Goal: Task Accomplishment & Management: Complete application form

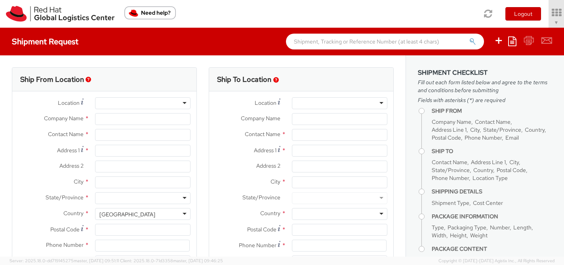
select select
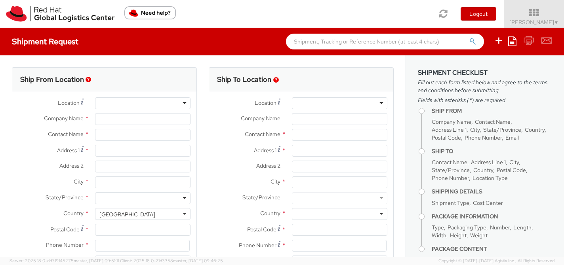
select select "809"
type input "Red Hat, Inc."
type input "[PERSON_NAME]"
type input "[STREET_ADDRESS]"
type input "RALEIGH"
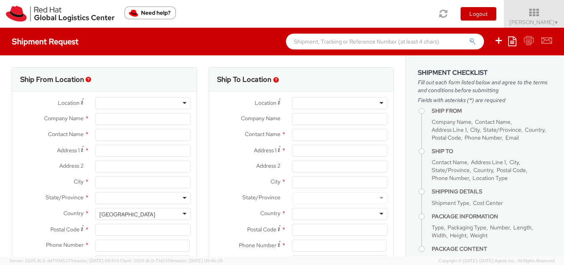
type input "27601"
type input "19197544144"
type input "[EMAIL_ADDRESS][DOMAIN_NAME]"
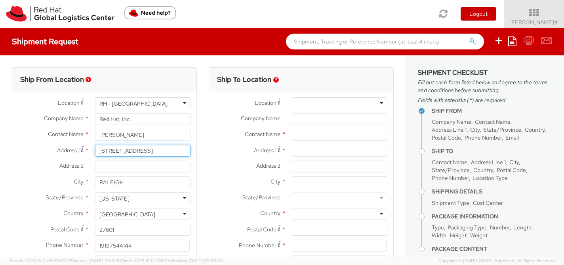
drag, startPoint x: 160, startPoint y: 152, endPoint x: 76, endPoint y: 150, distance: 84.3
click at [76, 150] on div "Address [STREET_ADDRESS]" at bounding box center [104, 151] width 184 height 12
paste input "[STREET_ADDRESS][PERSON_NAME]"
type input "[STREET_ADDRESS][PERSON_NAME]"
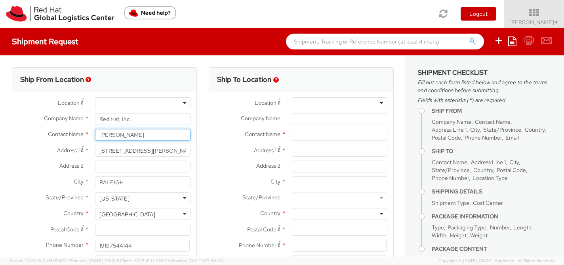
drag, startPoint x: 133, startPoint y: 138, endPoint x: 82, endPoint y: 136, distance: 51.9
click at [82, 136] on div "Contact Name * [PERSON_NAME]" at bounding box center [104, 135] width 184 height 12
paste input "[PERSON_NAME]"
type input "[PERSON_NAME]"
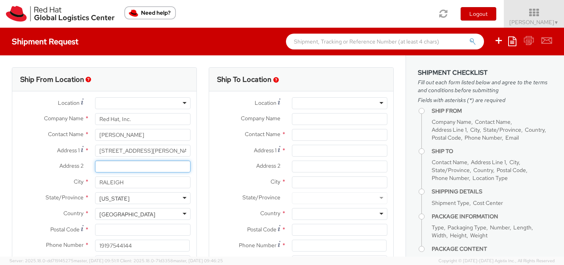
click at [138, 167] on input "Address 2 *" at bounding box center [142, 167] width 95 height 12
type input "Unit 1"
drag, startPoint x: 133, startPoint y: 182, endPoint x: 93, endPoint y: 179, distance: 40.1
click at [92, 180] on div "RALEIGH" at bounding box center [142, 183] width 107 height 12
type input "C"
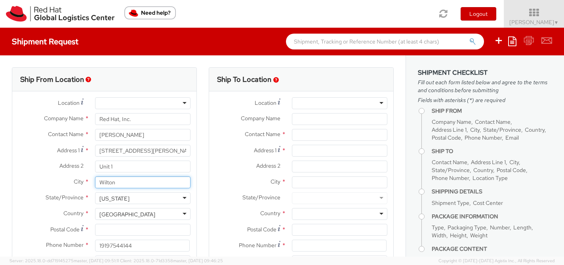
type input "Wilton"
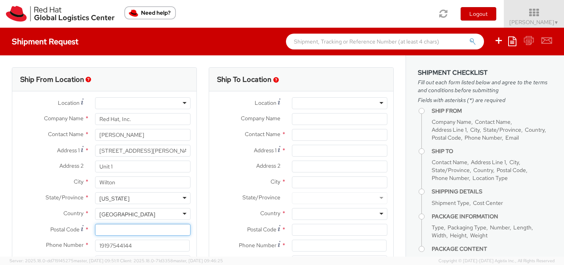
click at [112, 233] on input "Postal Code *" at bounding box center [142, 230] width 95 height 12
paste input "06897"
type input "06897"
click at [137, 201] on div "[US_STATE]" at bounding box center [142, 198] width 95 height 12
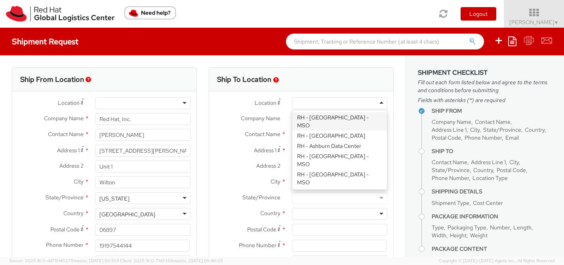
click at [381, 103] on div at bounding box center [339, 103] width 95 height 12
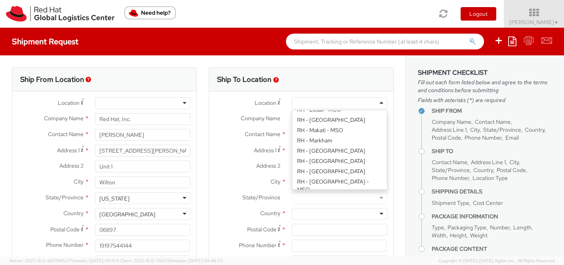
scroll to position [1056, 0]
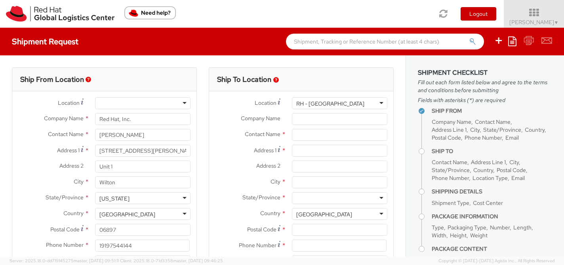
type input "Red Hat, Inc."
type input "[STREET_ADDRESS]"
type input "RALEIGH"
type input "27601"
type input "[PHONE_NUMBER]"
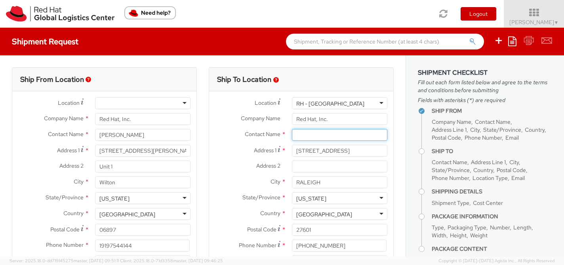
click at [304, 132] on input "text" at bounding box center [339, 135] width 95 height 12
paste input "ATTN: Red Hat IT - Endpoint Systems"
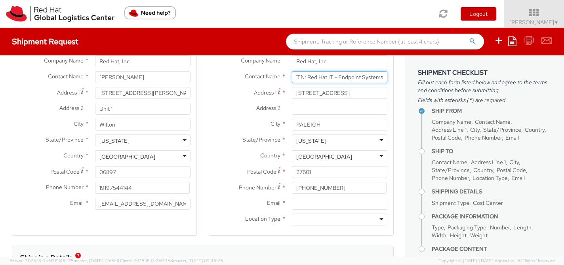
scroll to position [59, 0]
type input "ATTN: Red Hat IT - Endpoint Systems"
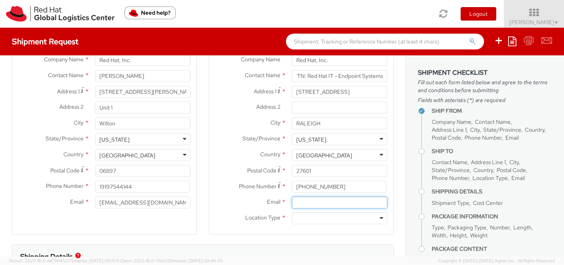
click at [304, 206] on input "Email *" at bounding box center [339, 203] width 95 height 12
type input "[EMAIL_ADDRESS][DOMAIN_NAME]"
click at [300, 217] on div at bounding box center [339, 219] width 95 height 12
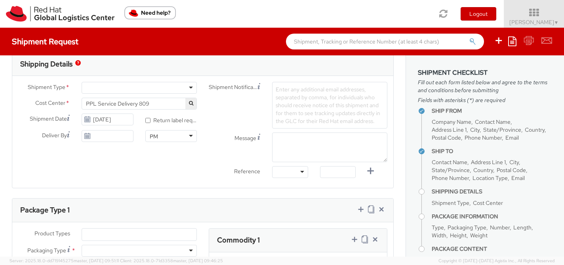
scroll to position [265, 0]
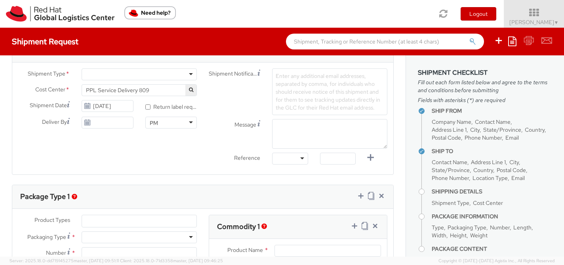
click at [187, 76] on div at bounding box center [139, 74] width 115 height 12
click at [162, 93] on span "PPL Service Delivery 809" at bounding box center [139, 90] width 106 height 7
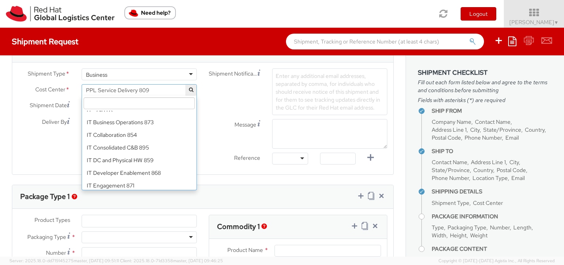
scroll to position [4971, 0]
select select "850"
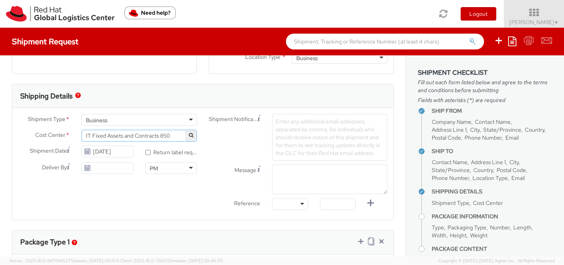
scroll to position [219, 0]
click at [292, 173] on textarea "Message" at bounding box center [329, 180] width 115 height 30
paste textarea "Requesting QR Code for Former Associate [Name] to return laptop. Please send th…"
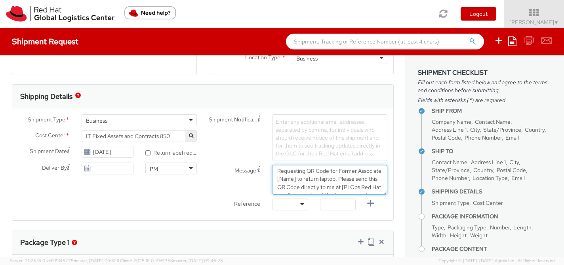
scroll to position [0, 0]
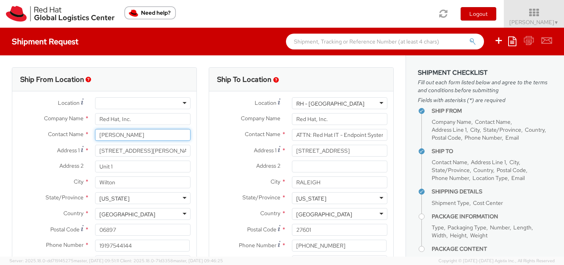
drag, startPoint x: 143, startPoint y: 133, endPoint x: 71, endPoint y: 133, distance: 72.0
click at [71, 133] on div "Contact Name * [PERSON_NAME]" at bounding box center [104, 135] width 184 height 12
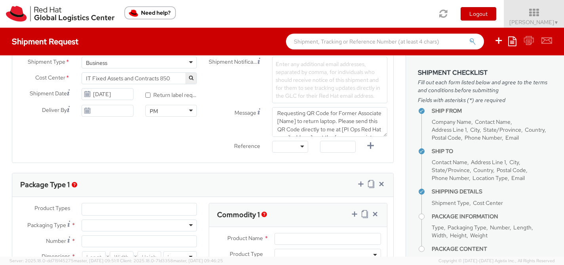
scroll to position [278, 0]
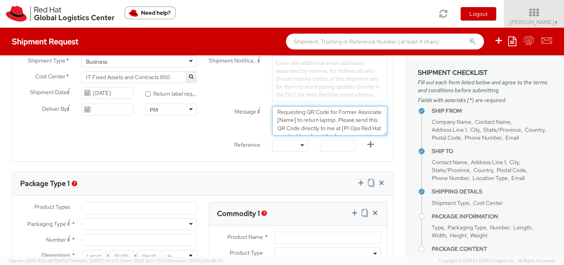
drag, startPoint x: 322, startPoint y: 119, endPoint x: 302, endPoint y: 120, distance: 19.8
click at [302, 120] on textarea "Requesting QR Code for Former Associate [Name] to return laptop. Please send th…" at bounding box center [329, 121] width 115 height 30
paste textarea "[PERSON_NAME]"
drag, startPoint x: 360, startPoint y: 115, endPoint x: 284, endPoint y: 114, distance: 76.4
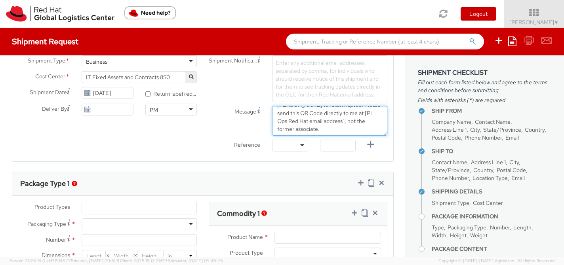
click at [283, 114] on textarea "Requesting QR Code for Former Associate [PERSON_NAME] to return laptop. Please …" at bounding box center [329, 121] width 115 height 30
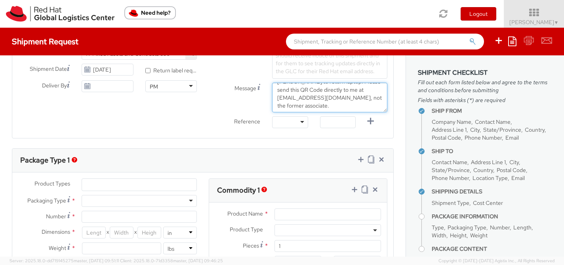
scroll to position [304, 0]
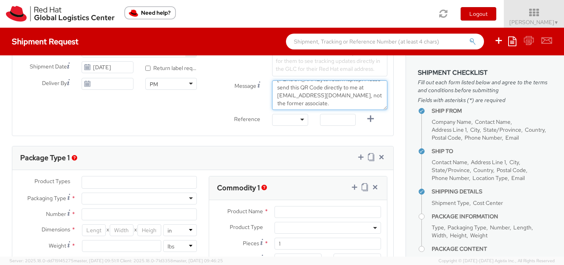
type textarea "Requesting QR Code for Former Associate [PERSON_NAME] to return laptop. Please …"
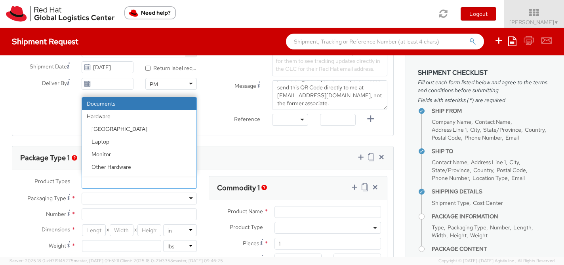
click at [190, 182] on ul at bounding box center [139, 183] width 114 height 12
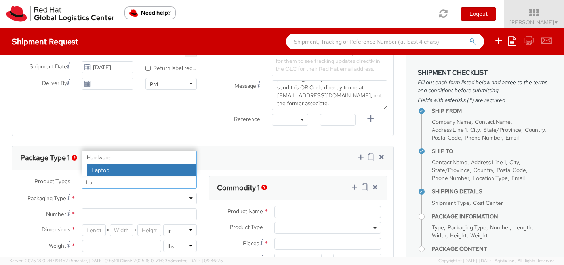
type input "Lap"
select select "LAPTOP"
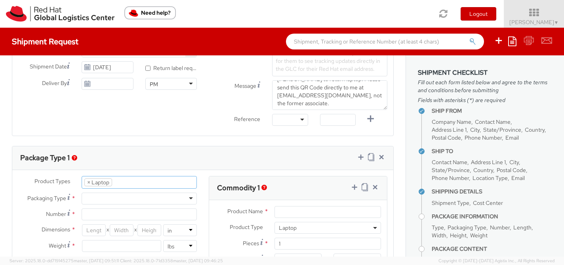
scroll to position [24, 0]
click at [171, 196] on div at bounding box center [139, 199] width 115 height 12
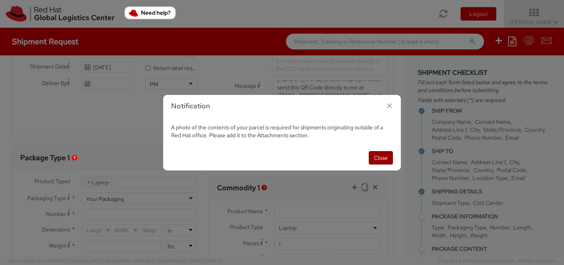
click at [381, 158] on button "Close" at bounding box center [381, 157] width 24 height 13
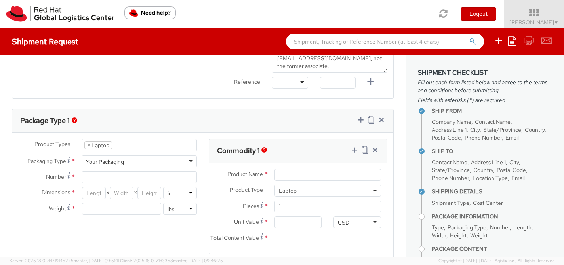
scroll to position [342, 0]
click at [179, 174] on input "Number *" at bounding box center [139, 177] width 115 height 12
type input "1"
click at [91, 202] on input "number" at bounding box center [121, 208] width 79 height 12
click at [92, 192] on input "number" at bounding box center [94, 192] width 24 height 12
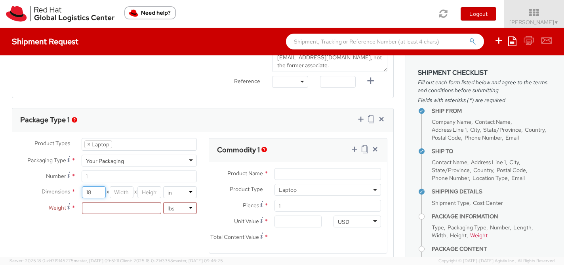
type input "18"
click at [130, 194] on input "number" at bounding box center [122, 192] width 24 height 12
type input "12"
click at [156, 190] on input "number" at bounding box center [149, 192] width 24 height 12
type input "5"
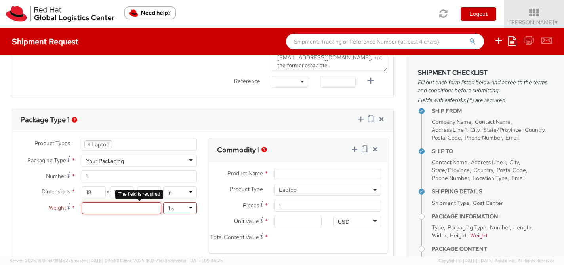
click at [147, 204] on input "number" at bounding box center [121, 208] width 79 height 12
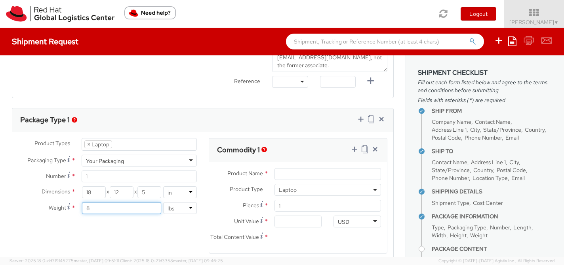
type input "8"
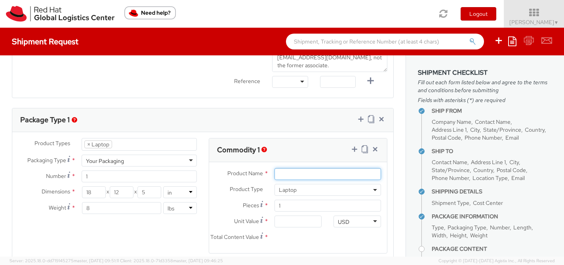
click at [315, 176] on input "Product Name *" at bounding box center [327, 174] width 106 height 12
type input "Laptop"
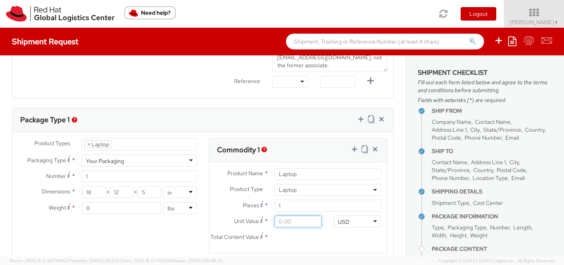
click at [311, 219] on input "Unit Value *" at bounding box center [297, 222] width 47 height 12
type input "7.00"
type input "70.00"
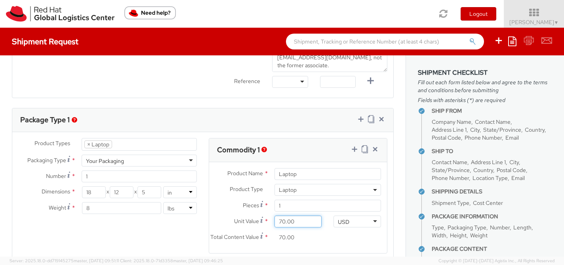
type input "700.00"
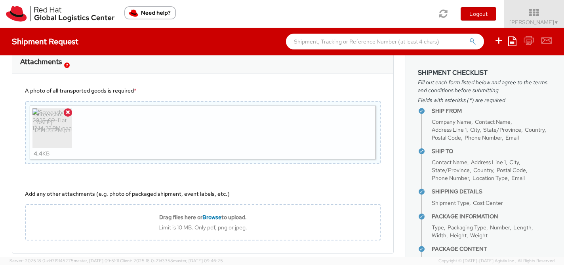
scroll to position [651, 0]
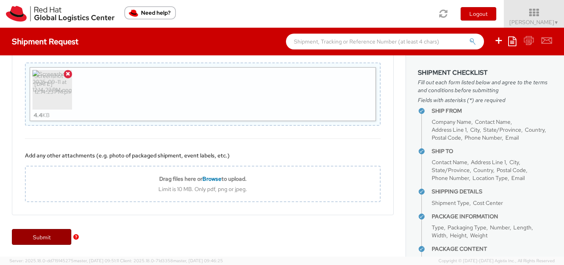
click at [59, 236] on link "Submit" at bounding box center [41, 237] width 59 height 16
